Goal: Task Accomplishment & Management: Use online tool/utility

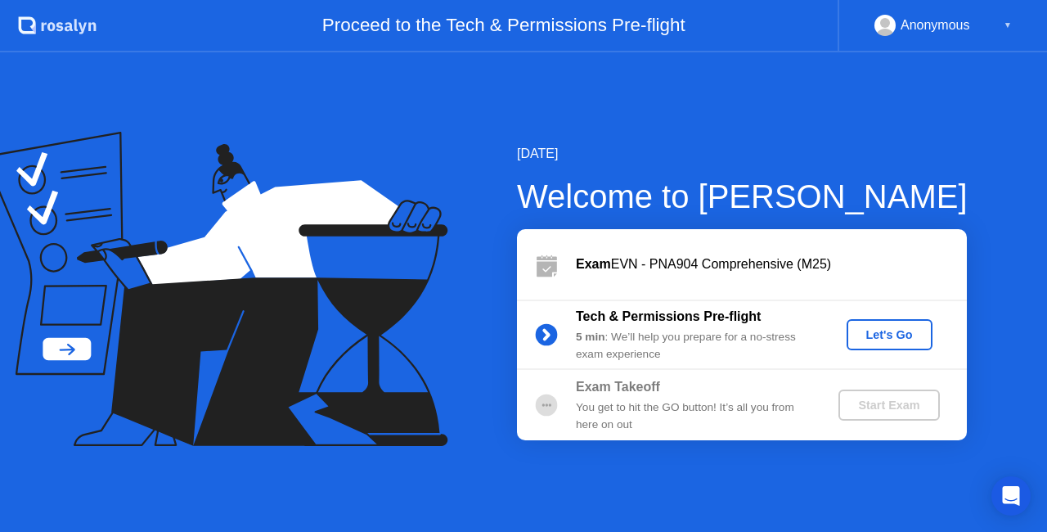
click at [860, 328] on div "Let's Go" at bounding box center [889, 334] width 73 height 13
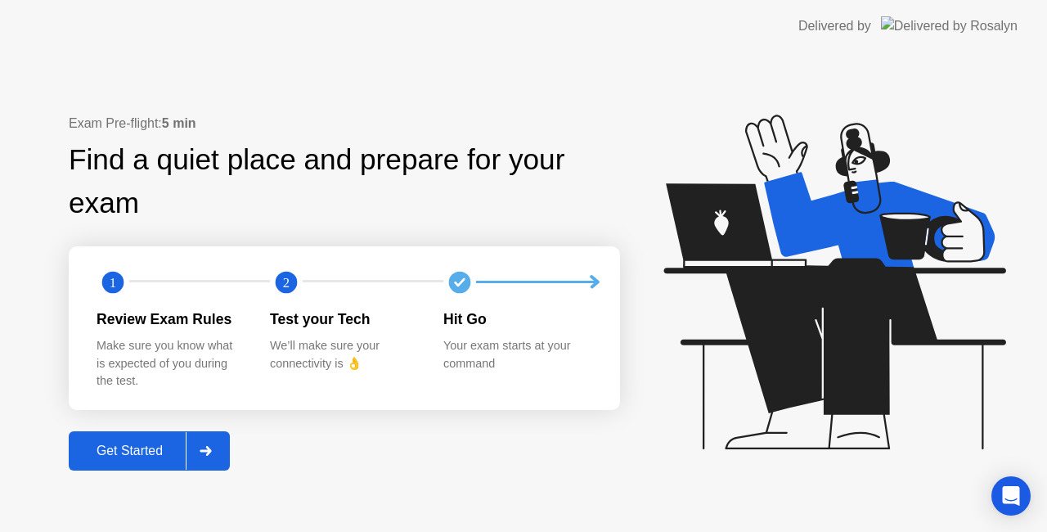
click at [174, 444] on div "Get Started" at bounding box center [130, 450] width 112 height 15
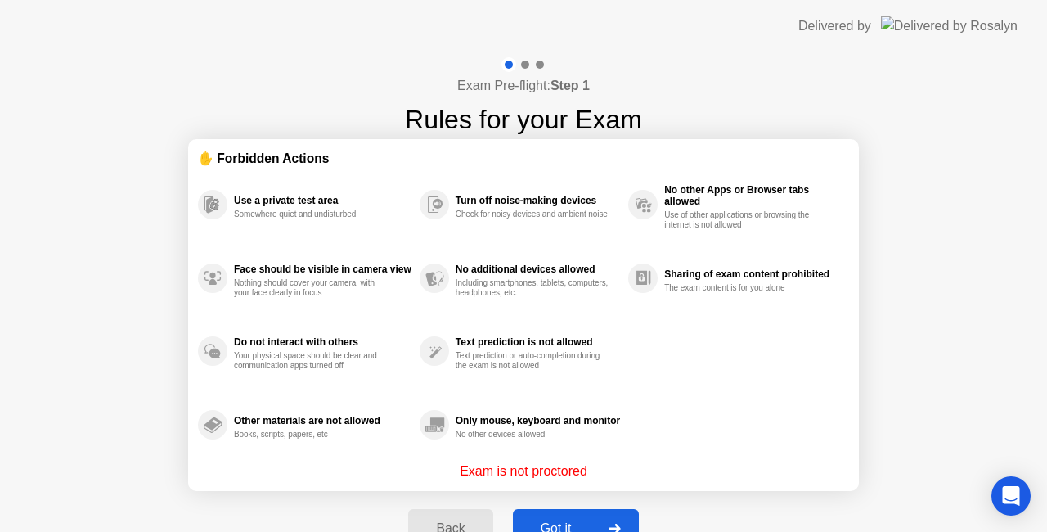
click at [549, 515] on button "Got it" at bounding box center [576, 528] width 126 height 39
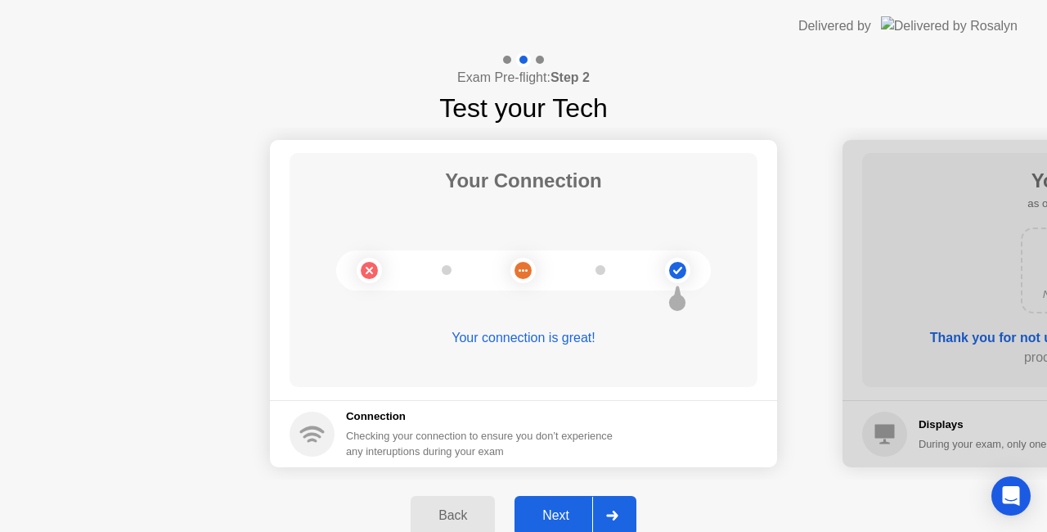
click at [577, 508] on div "Next" at bounding box center [555, 515] width 73 height 15
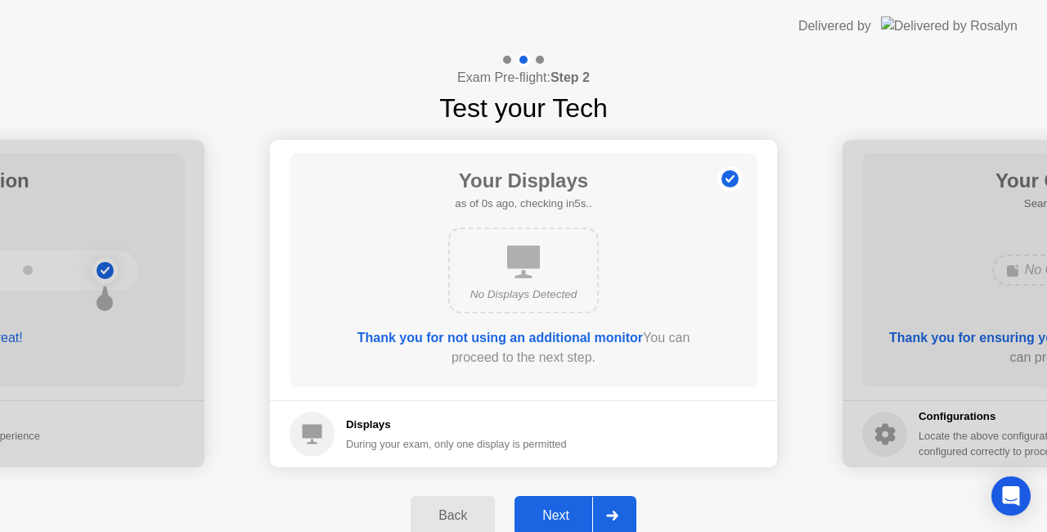
click at [577, 508] on div "Next" at bounding box center [555, 515] width 73 height 15
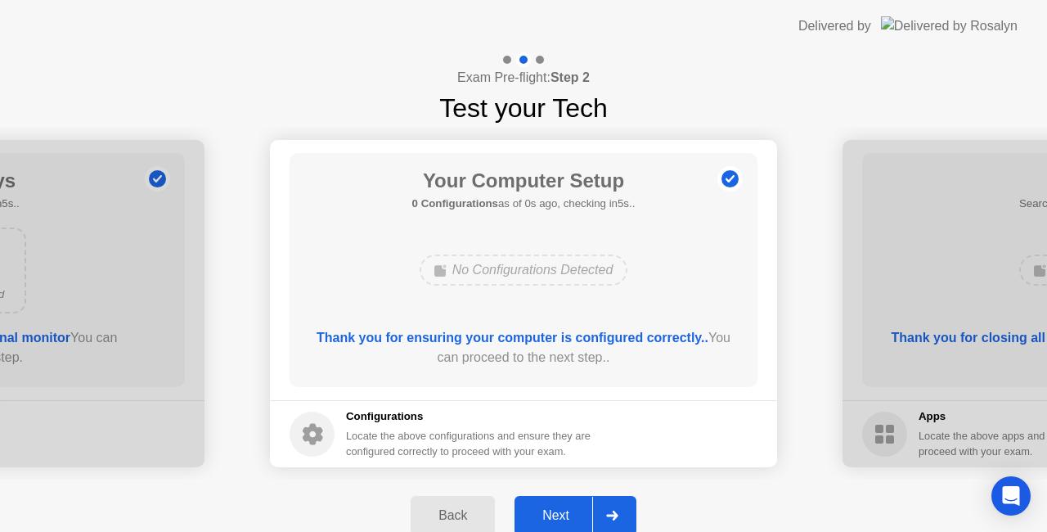
click at [551, 508] on div "Next" at bounding box center [555, 515] width 73 height 15
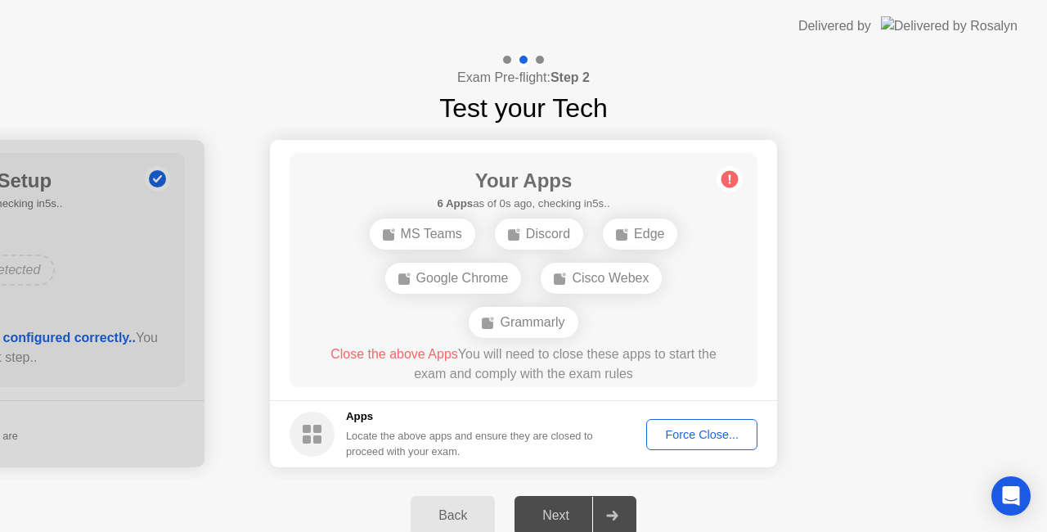
click at [686, 438] on div "Force Close..." at bounding box center [702, 434] width 100 height 13
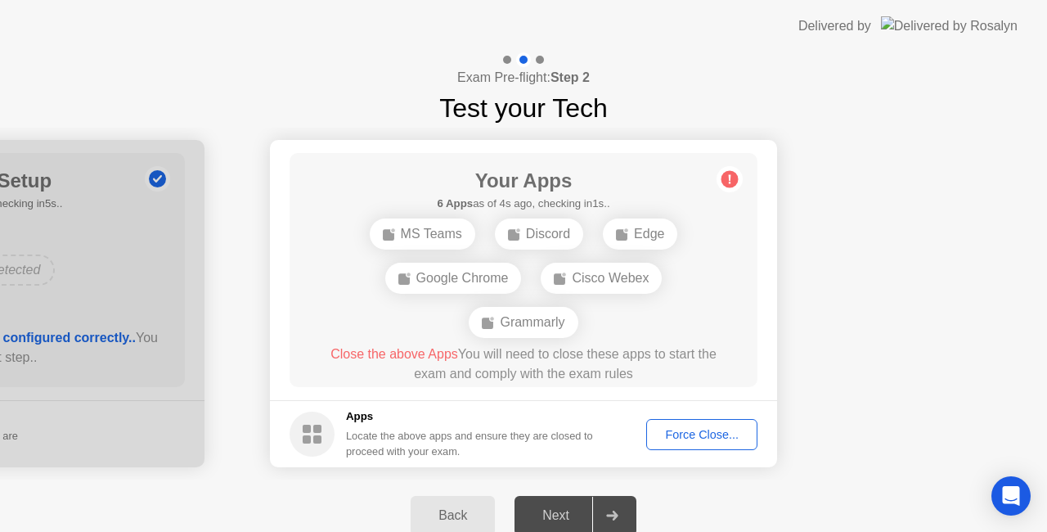
click at [725, 438] on div "Force Close..." at bounding box center [702, 434] width 100 height 13
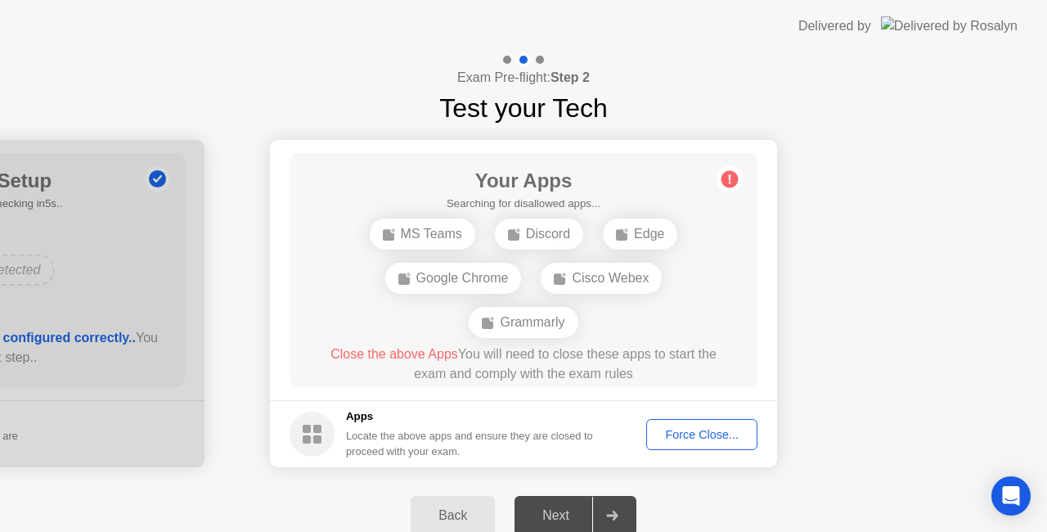
drag, startPoint x: 698, startPoint y: 432, endPoint x: 669, endPoint y: 420, distance: 31.1
click at [669, 420] on button "Force Close..." at bounding box center [701, 434] width 111 height 31
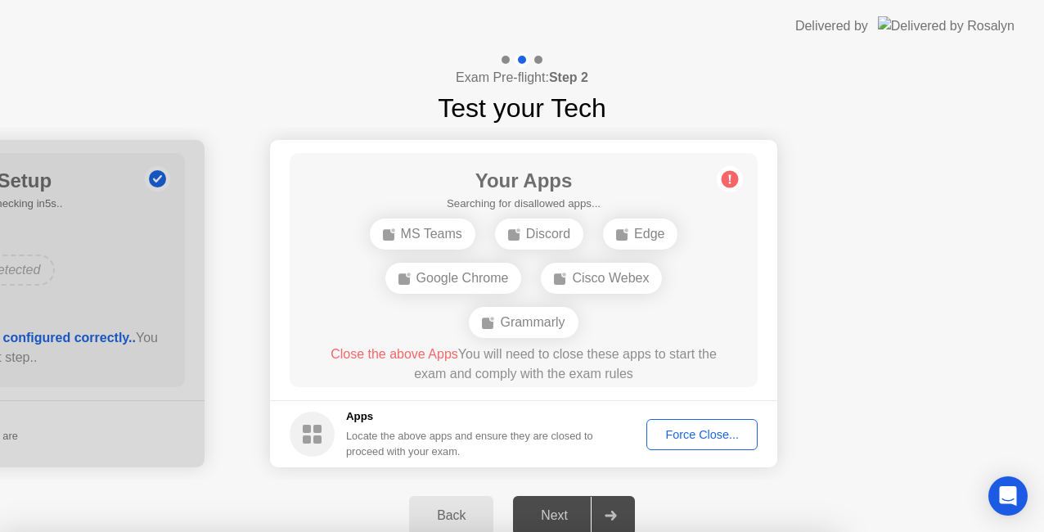
click at [669, 531] on div at bounding box center [522, 532] width 1044 height 0
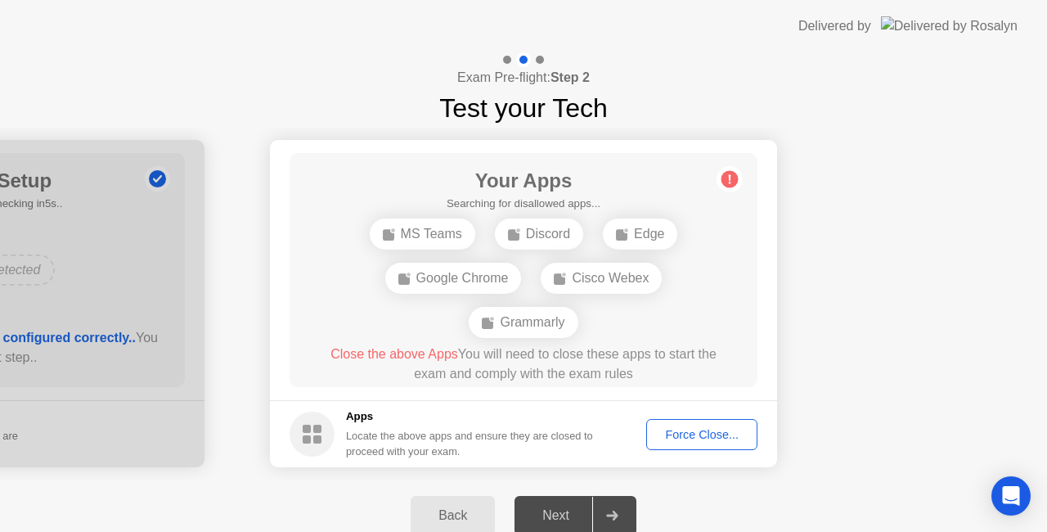
drag, startPoint x: 690, startPoint y: 437, endPoint x: 676, endPoint y: 432, distance: 15.5
click at [676, 432] on div "Force Close..." at bounding box center [702, 434] width 100 height 13
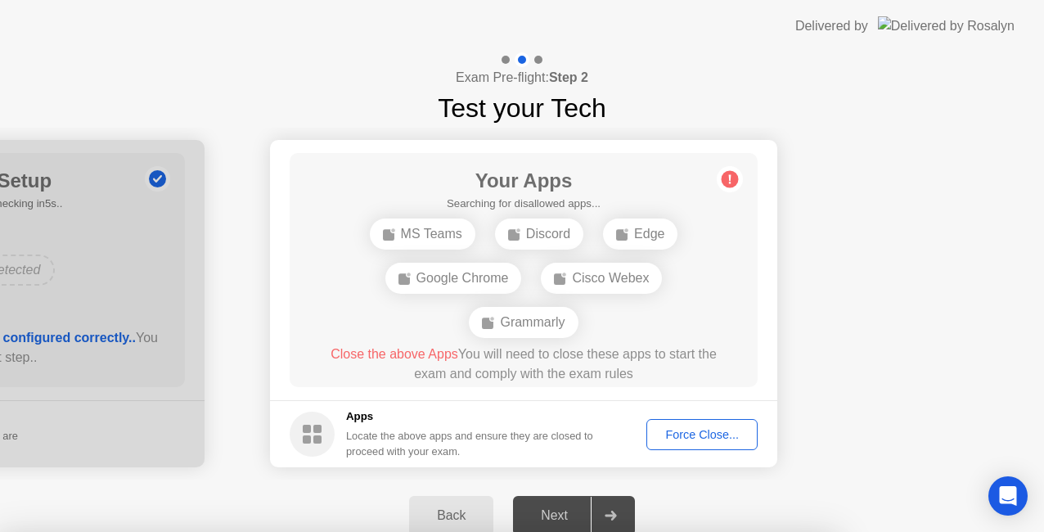
click at [676, 531] on div at bounding box center [522, 532] width 1044 height 0
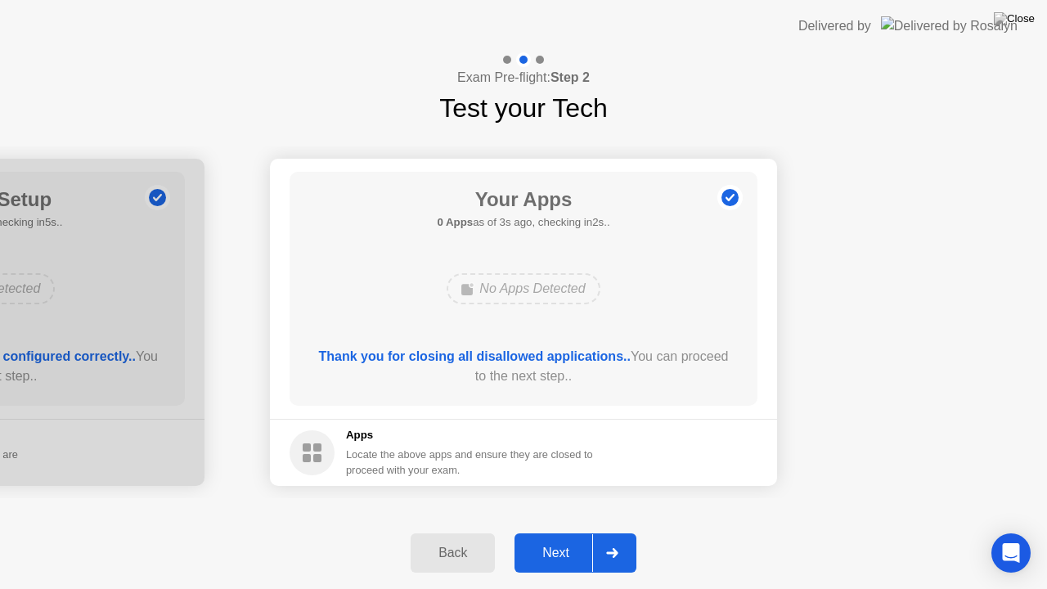
click at [579, 531] on div "Next" at bounding box center [555, 553] width 73 height 15
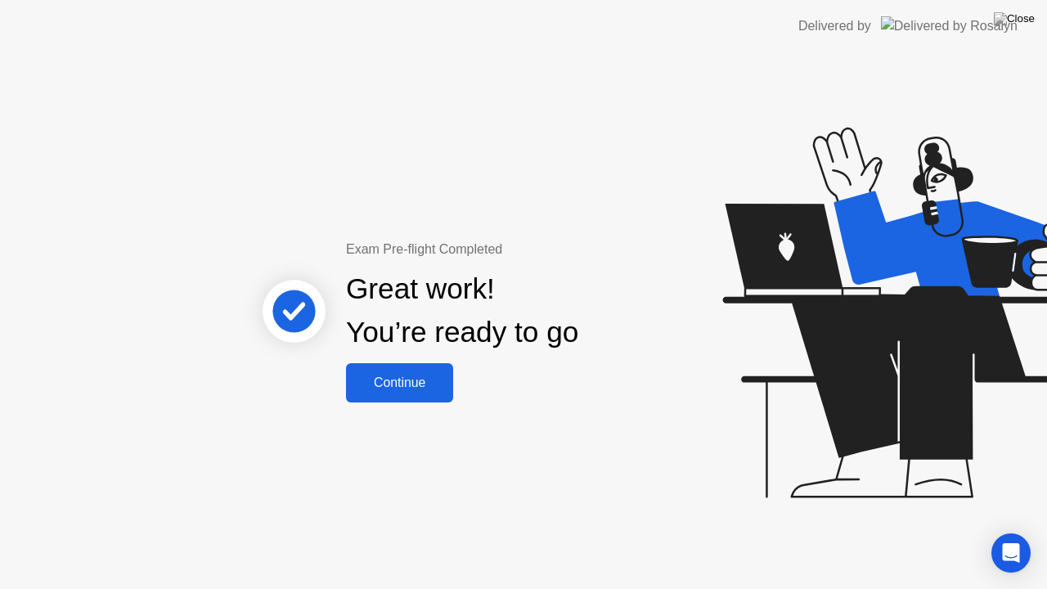
click at [392, 381] on div "Continue" at bounding box center [399, 382] width 97 height 15
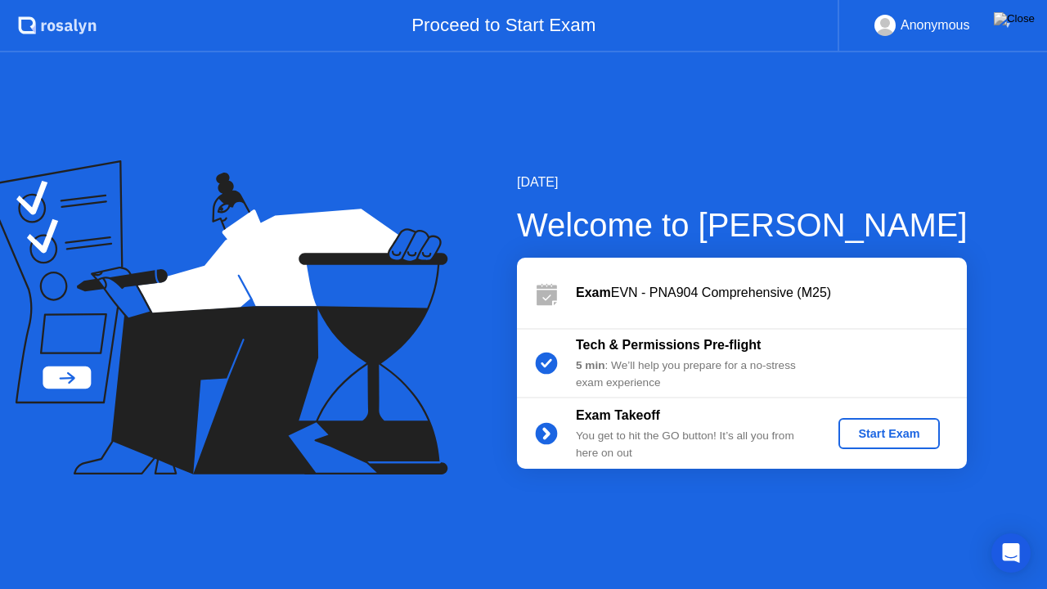
click at [911, 445] on button "Start Exam" at bounding box center [888, 433] width 101 height 31
